Goal: Task Accomplishment & Management: Manage account settings

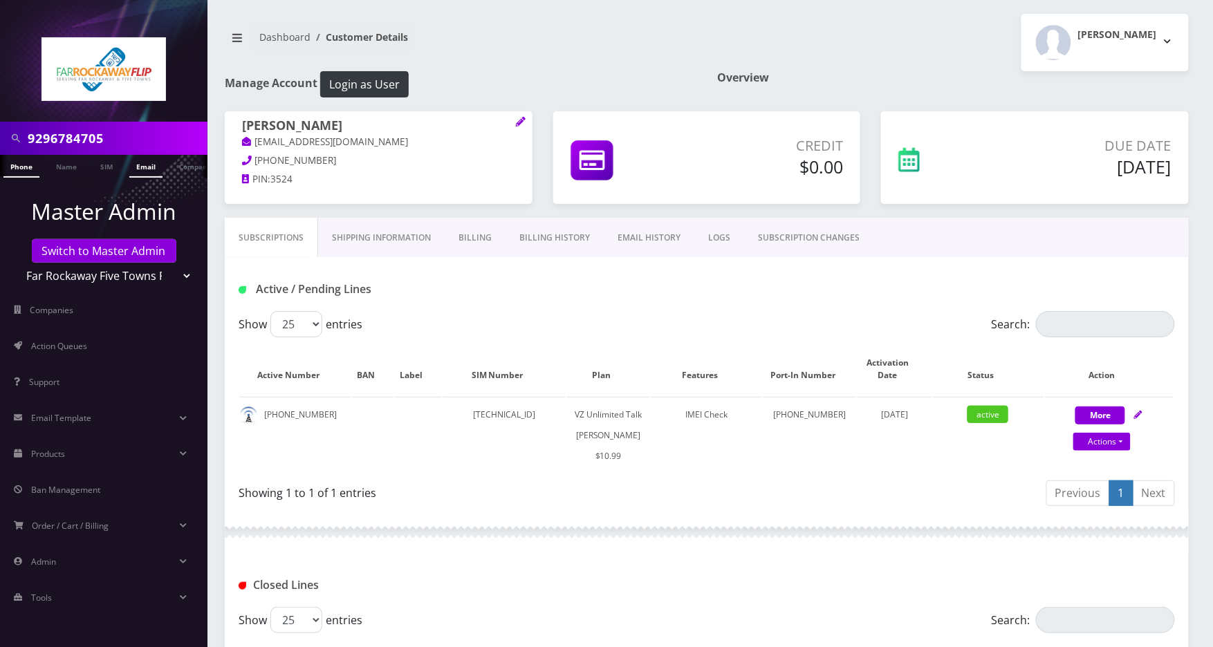
scroll to position [0, 7]
click at [1116, 411] on button "More" at bounding box center [1100, 416] width 50 height 18
select select "366"
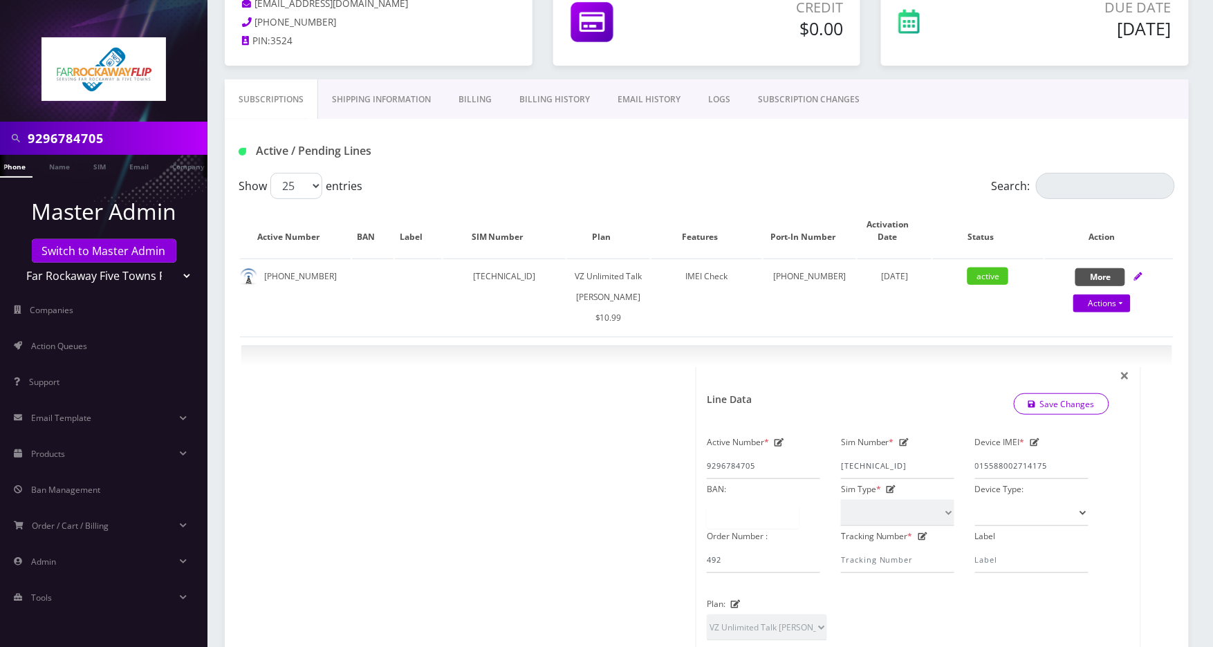
scroll to position [0, 0]
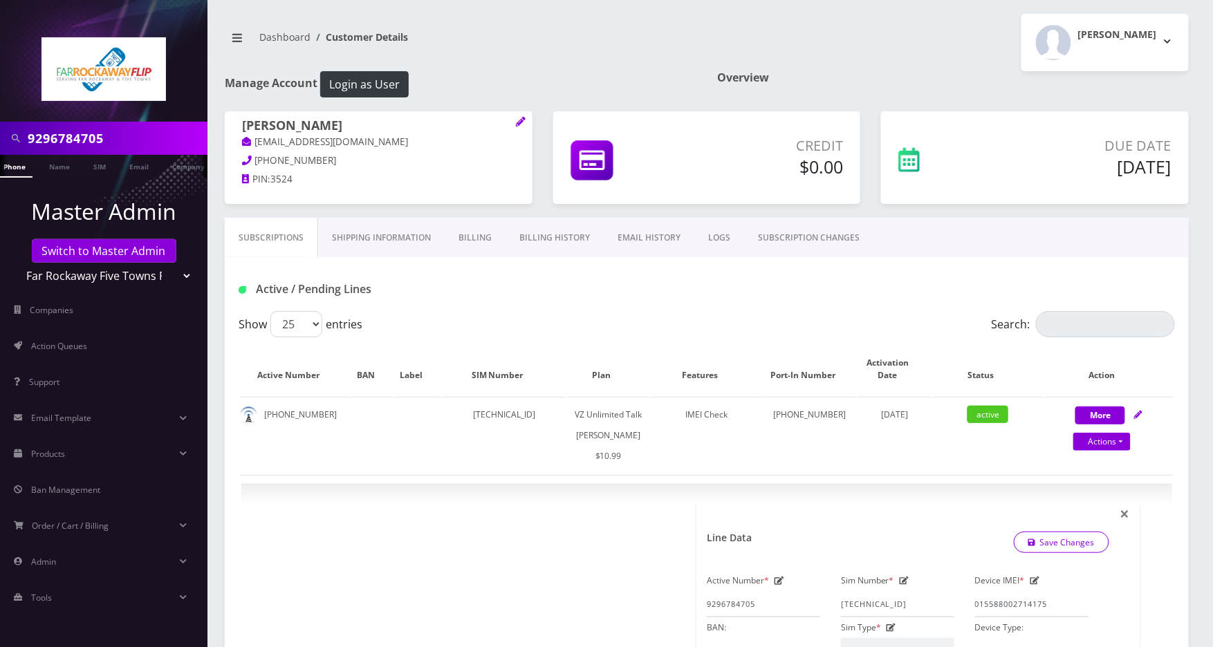
drag, startPoint x: 162, startPoint y: 277, endPoint x: 158, endPoint y: 285, distance: 9.3
click at [162, 277] on select "Teltik Production My Link Mobile VennMobile Unlimited Advanced LTE Rexing Inc D…" at bounding box center [104, 276] width 176 height 26
select select "20"
click at [16, 263] on select "Teltik Production My Link Mobile VennMobile Unlimited Advanced LTE Rexing Inc D…" at bounding box center [104, 276] width 176 height 26
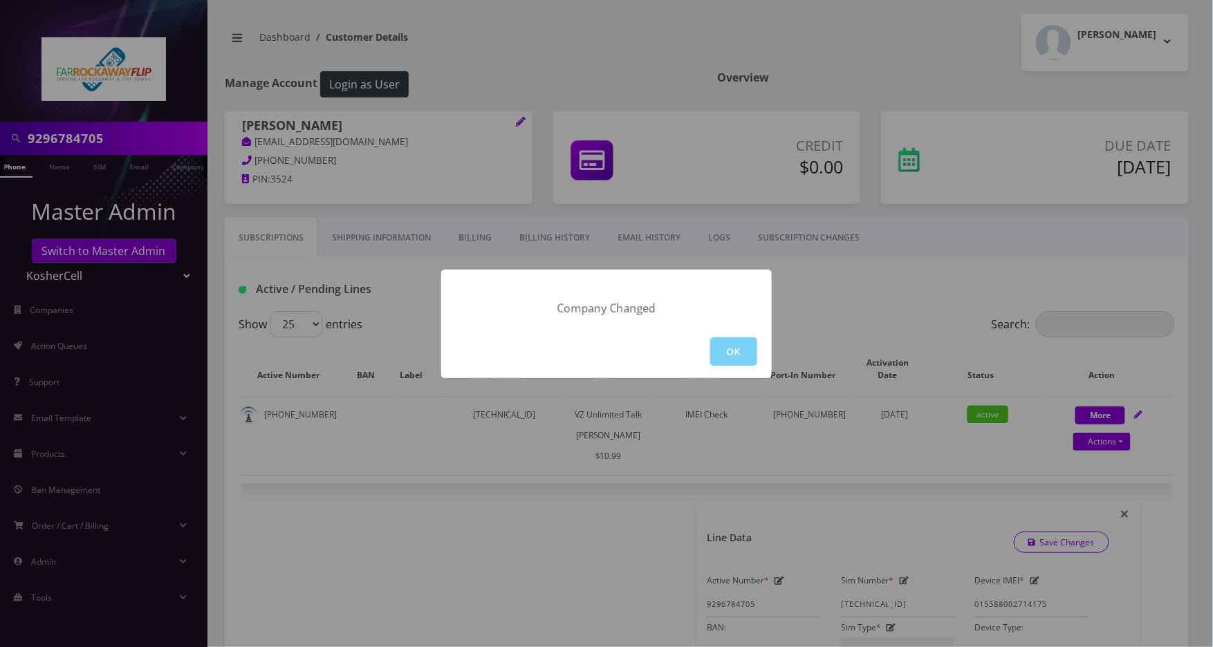
drag, startPoint x: 748, startPoint y: 347, endPoint x: 707, endPoint y: 335, distance: 43.3
click at [748, 348] on button "OK" at bounding box center [733, 351] width 47 height 28
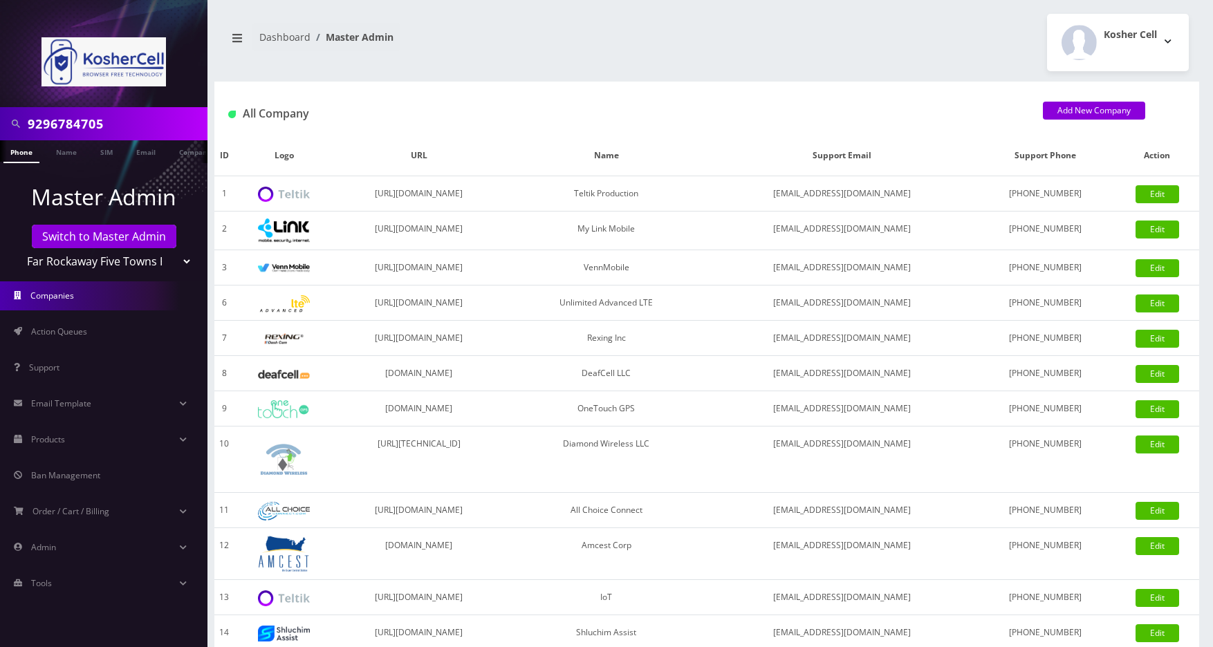
select select "23"
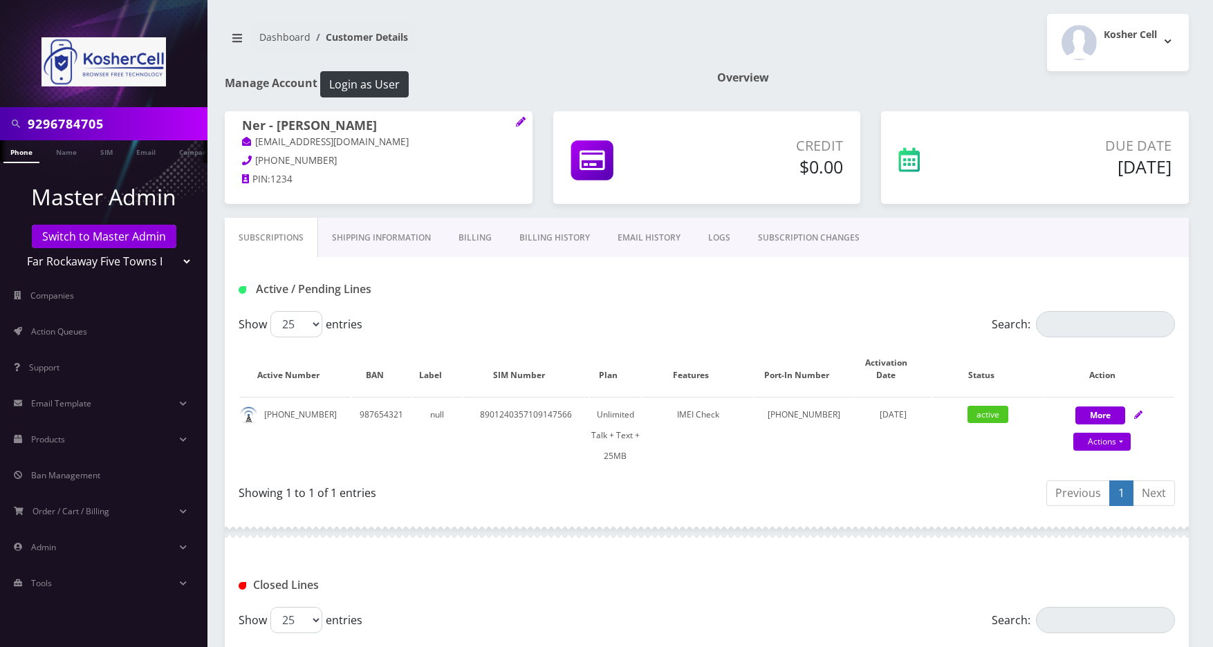
select select "23"
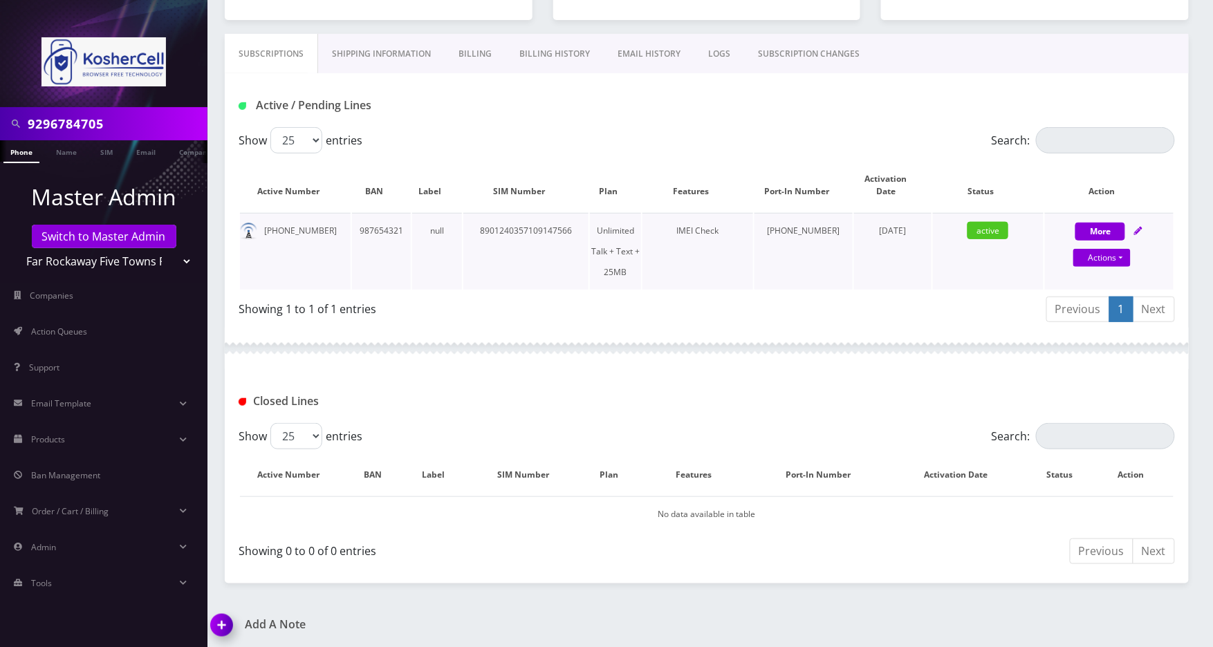
click at [1142, 230] on icon at bounding box center [1138, 231] width 8 height 8
select select "364"
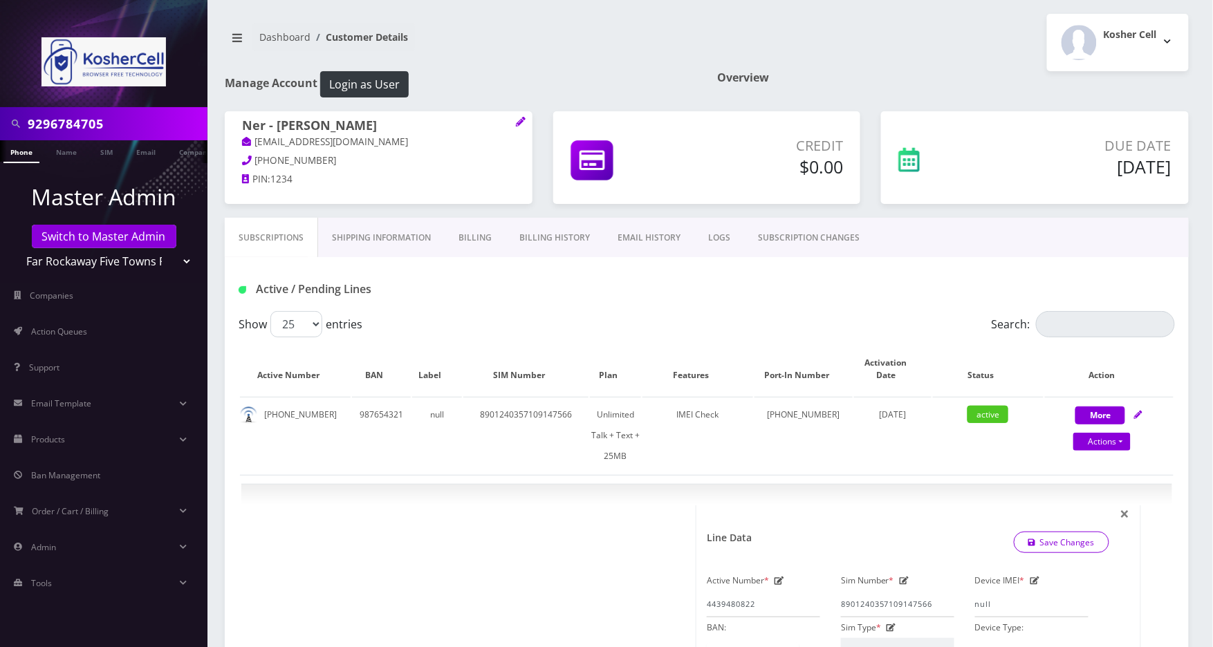
scroll to position [0, 7]
click at [137, 115] on input "9296784705" at bounding box center [116, 124] width 176 height 26
drag, startPoint x: 322, startPoint y: 160, endPoint x: 255, endPoint y: 160, distance: 67.1
click at [255, 160] on p "410-419-7844" at bounding box center [378, 161] width 273 height 15
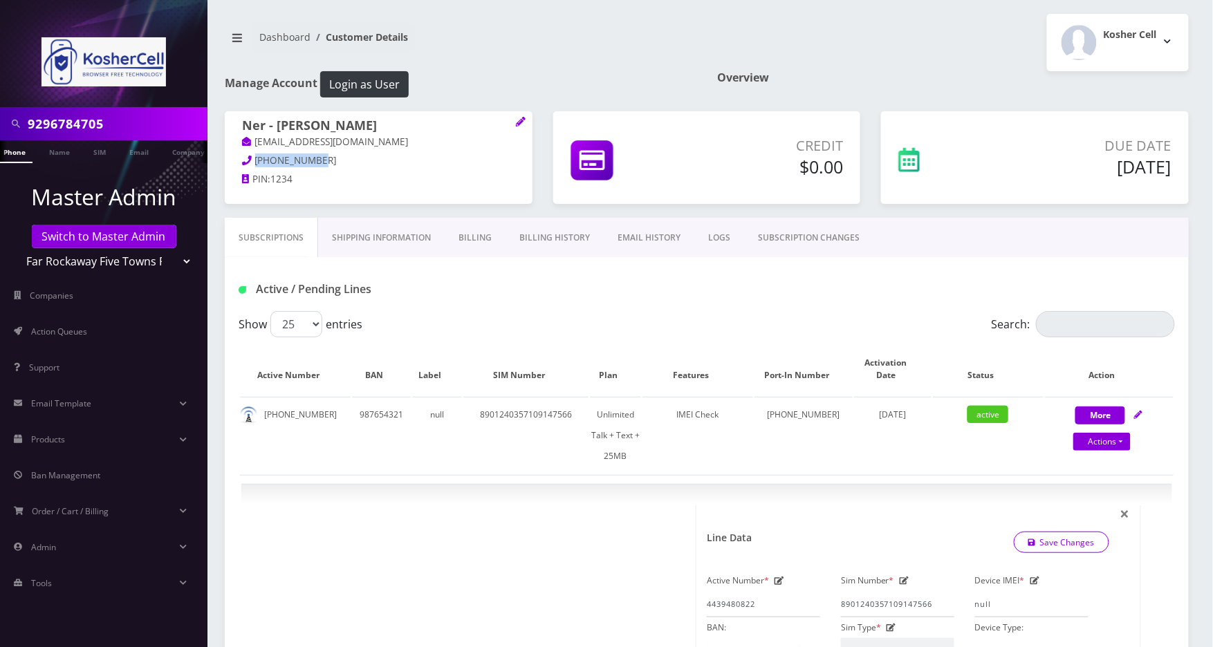
copy span "410-419-7844"
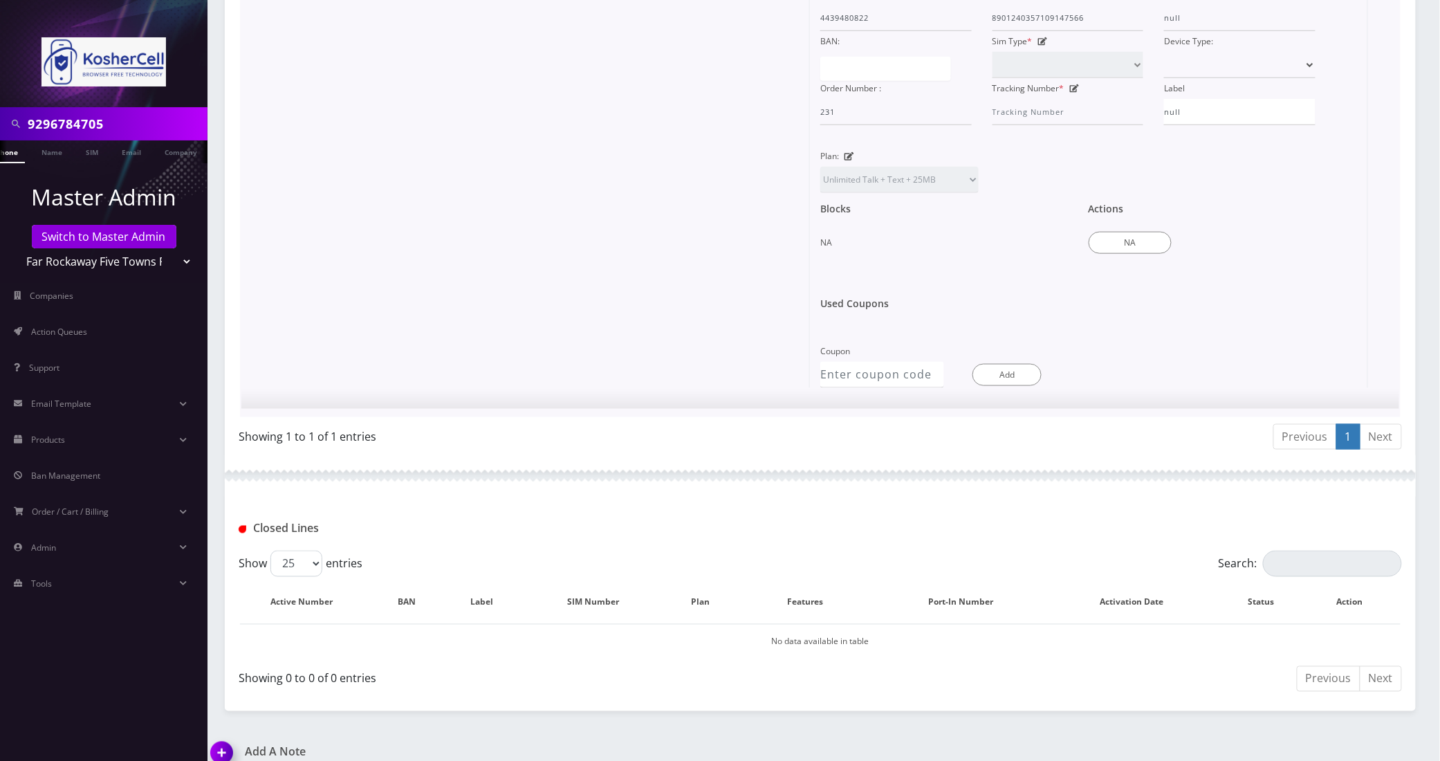
scroll to position [685, 0]
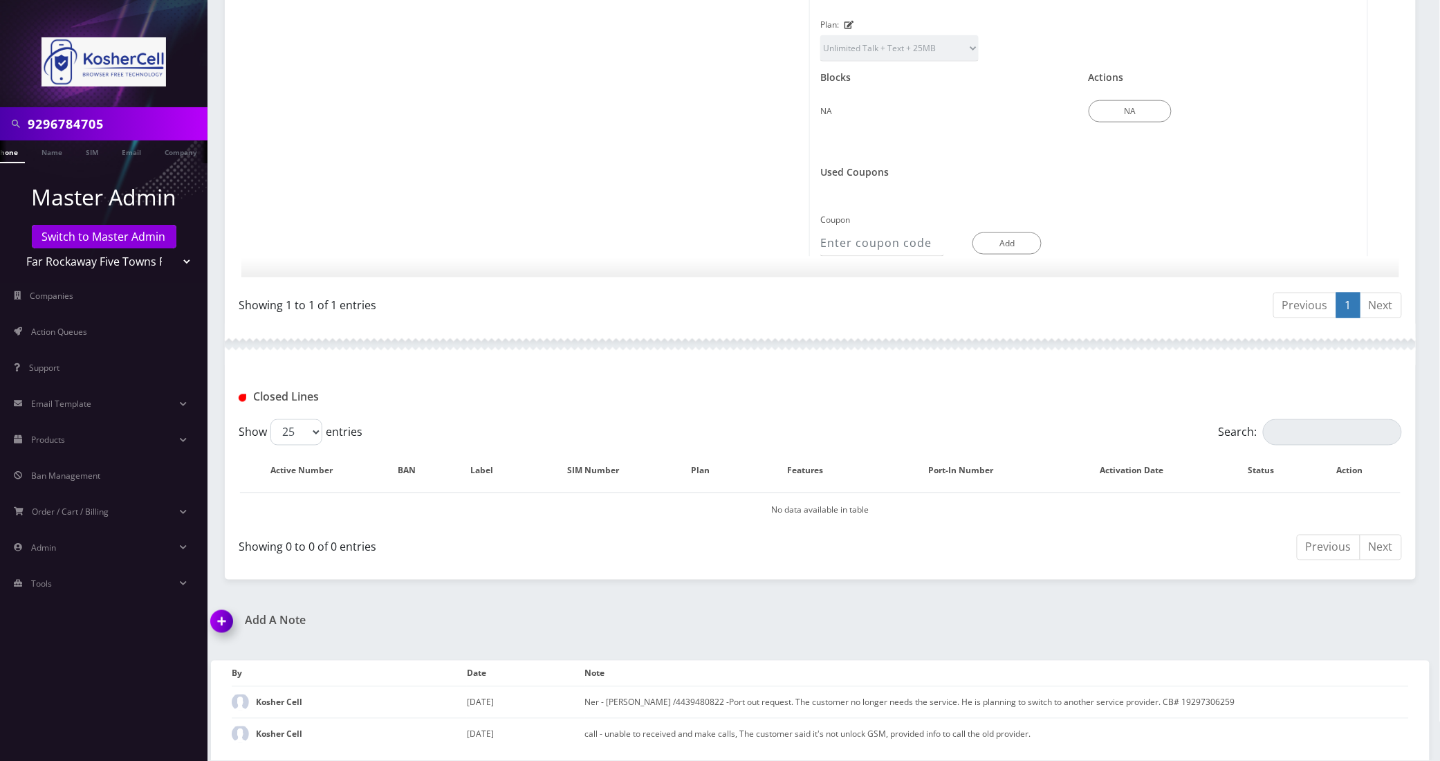
click at [1212, 631] on div "Add A Note *Please Enter Note Save Note By Date Note Kosher Cell August 28, 2025" at bounding box center [820, 687] width 1239 height 147
click at [223, 622] on img at bounding box center [224, 626] width 41 height 41
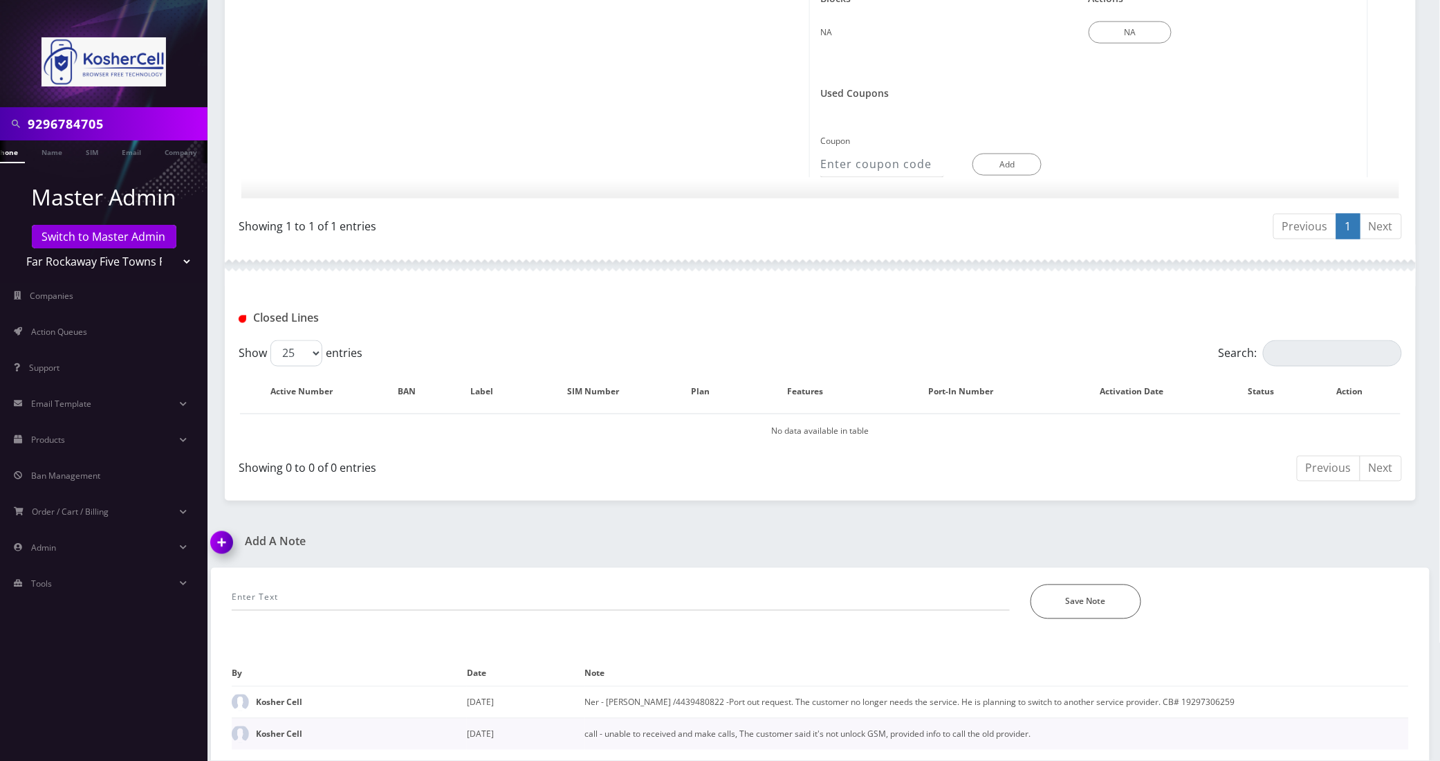
click at [1162, 647] on td "call - unable to received and make calls, The customer said it's not unlock GSM…" at bounding box center [997, 734] width 824 height 32
click at [532, 575] on div "*Please Enter Note Save Note" at bounding box center [820, 593] width 1198 height 51
click at [523, 589] on input "text" at bounding box center [621, 597] width 778 height 26
paste input "@Jasper he should have the school send us an email UNLESS, his IMEI is blank."
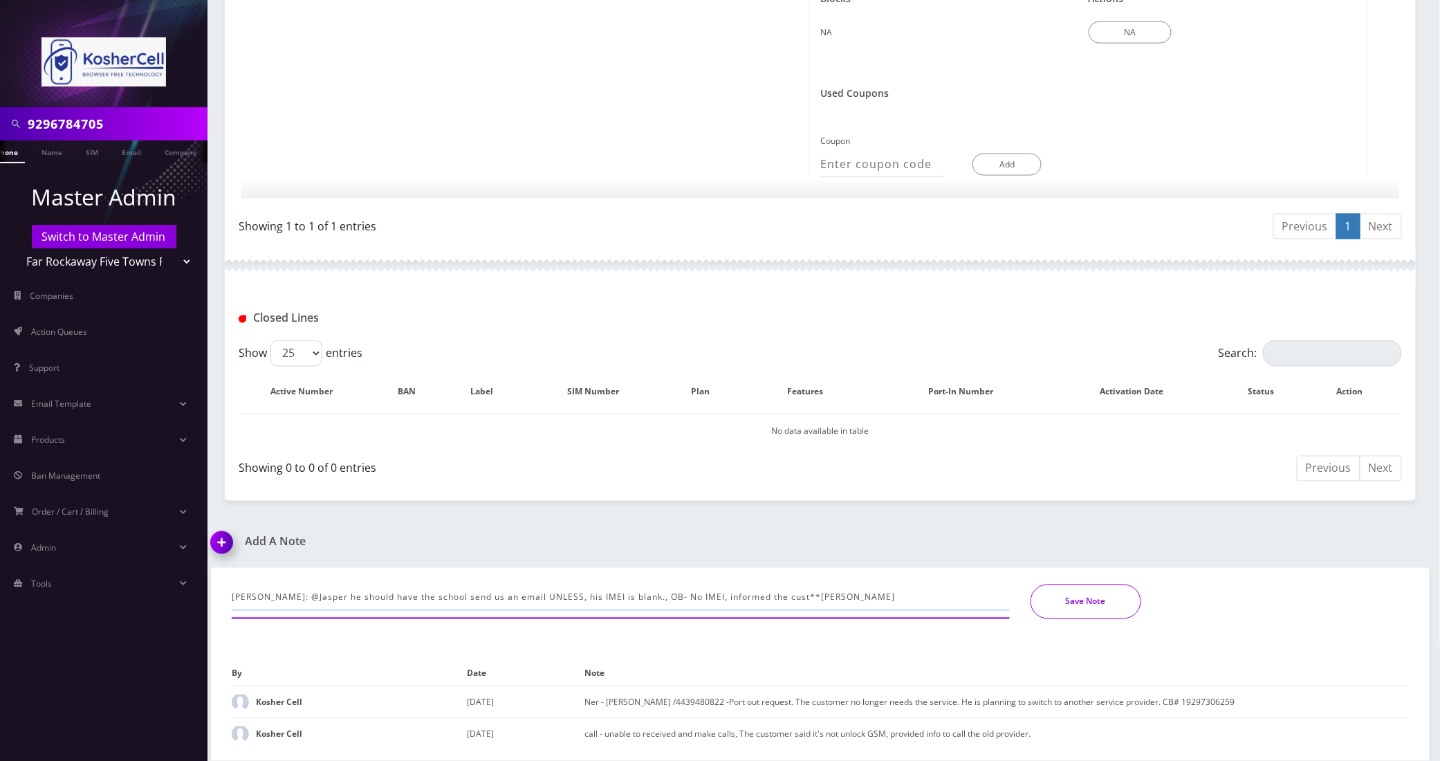
type input "Per Raphael: @Jasper he should have the school send us an email UNLESS, his IME…"
click at [1081, 606] on button "Save Note" at bounding box center [1085, 601] width 111 height 35
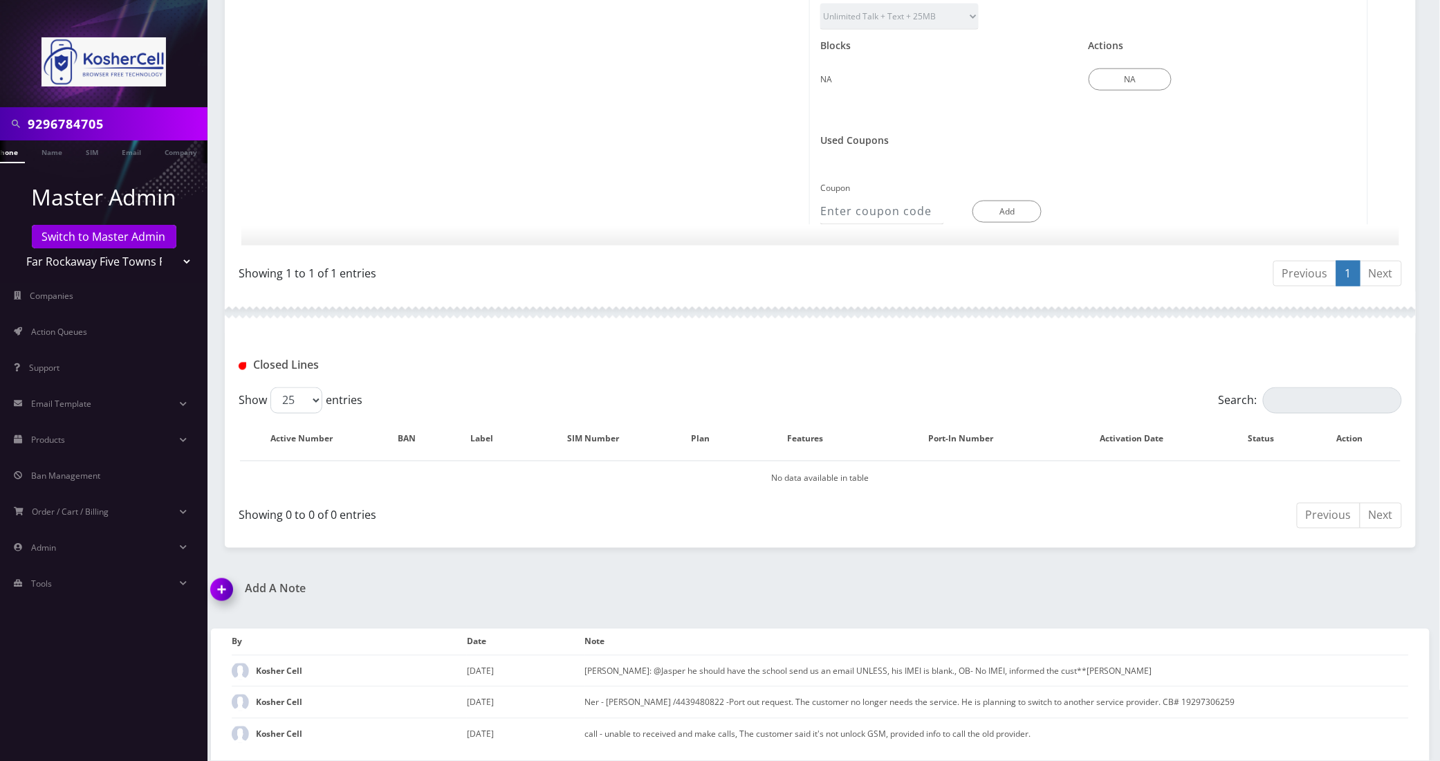
scroll to position [717, 0]
click at [1122, 596] on div "Add A Note Per Raphael: @Jasper he should have the school send us an email UNLE…" at bounding box center [820, 671] width 1239 height 179
click at [120, 237] on link "Switch to Master Admin" at bounding box center [104, 237] width 145 height 24
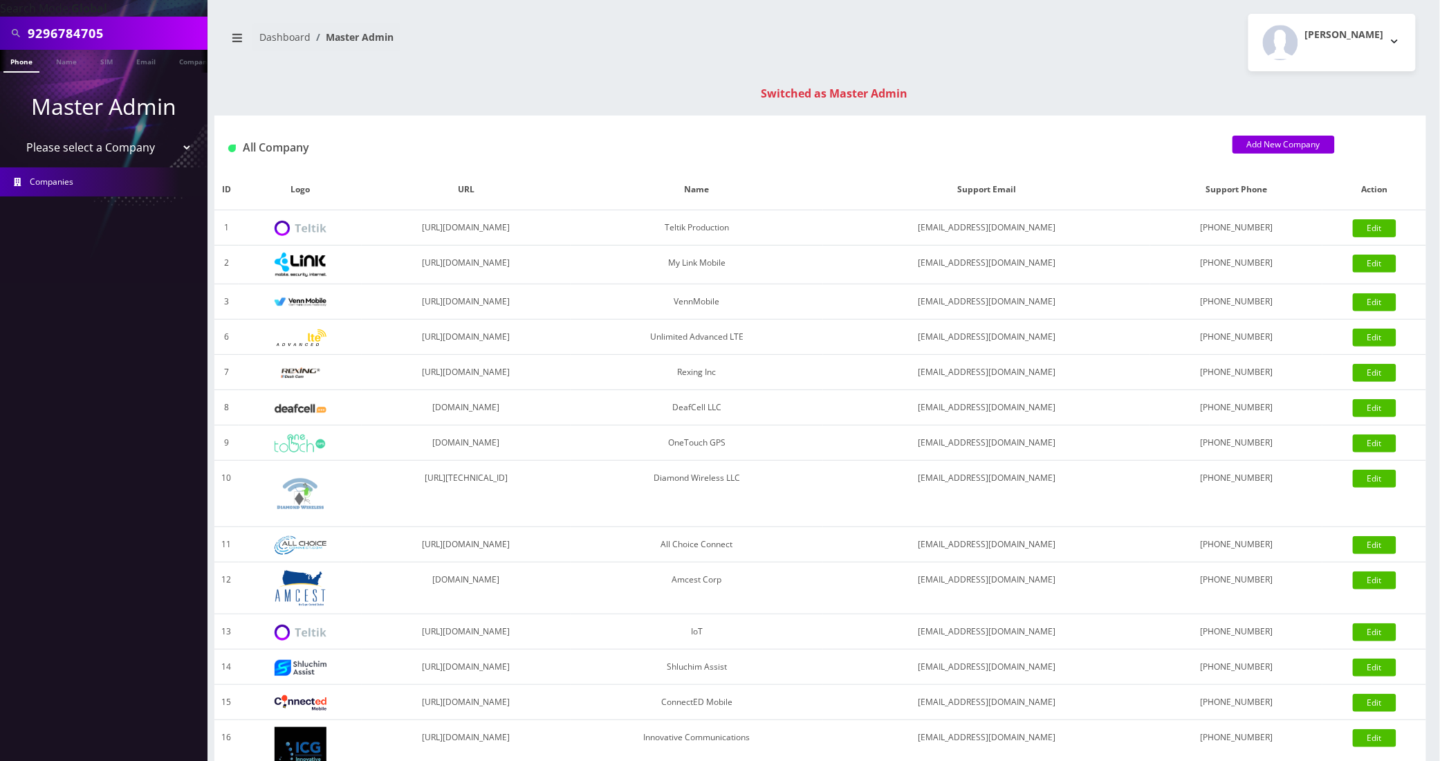
click at [97, 22] on input "9296784705" at bounding box center [116, 33] width 176 height 26
click at [95, 22] on input "9296784705" at bounding box center [116, 33] width 176 height 26
paste input "926282"
type input "9296926282"
click at [22, 65] on link "Phone" at bounding box center [21, 61] width 36 height 23
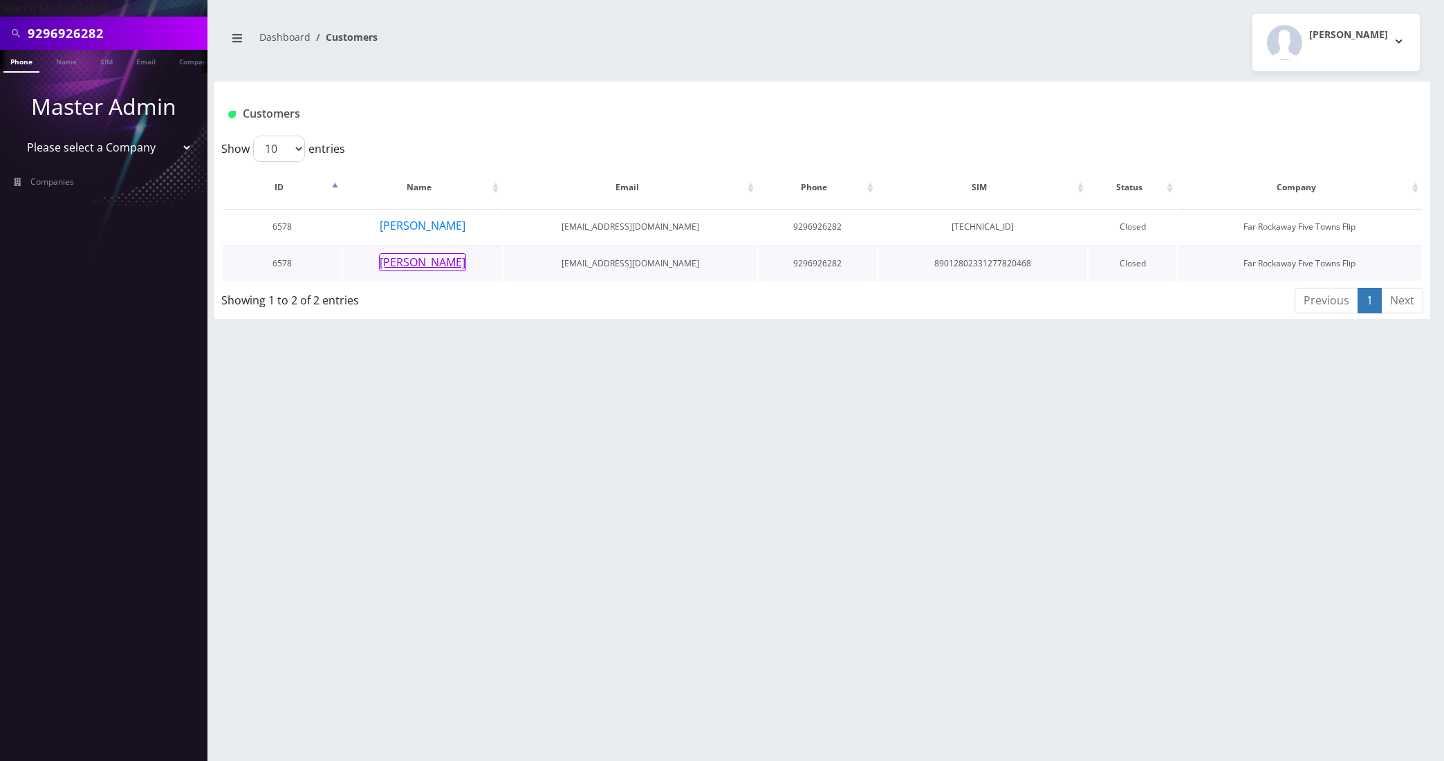
click at [448, 262] on button "mindy ferber" at bounding box center [422, 262] width 87 height 18
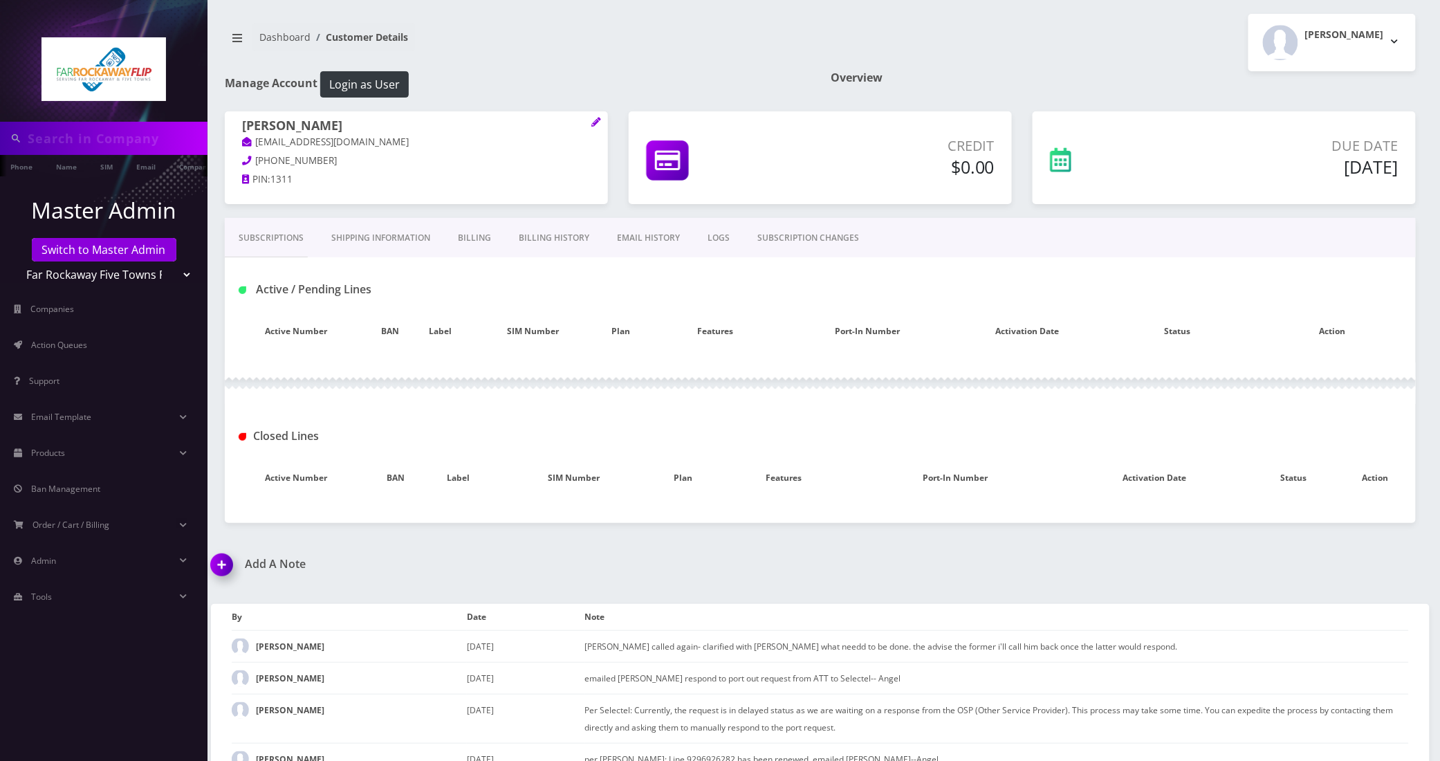
type input "9296926282"
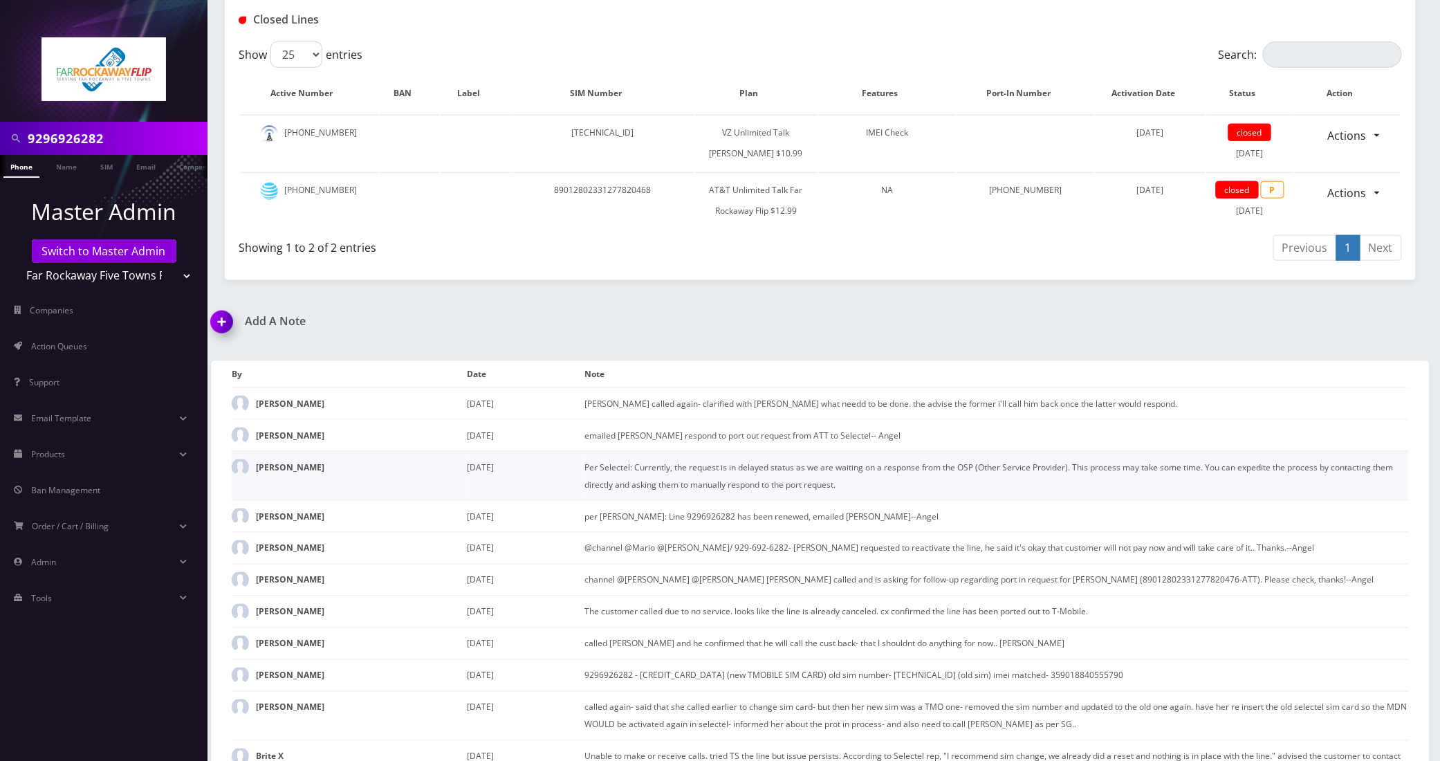
scroll to position [606, 0]
